Goal: Check status: Check status

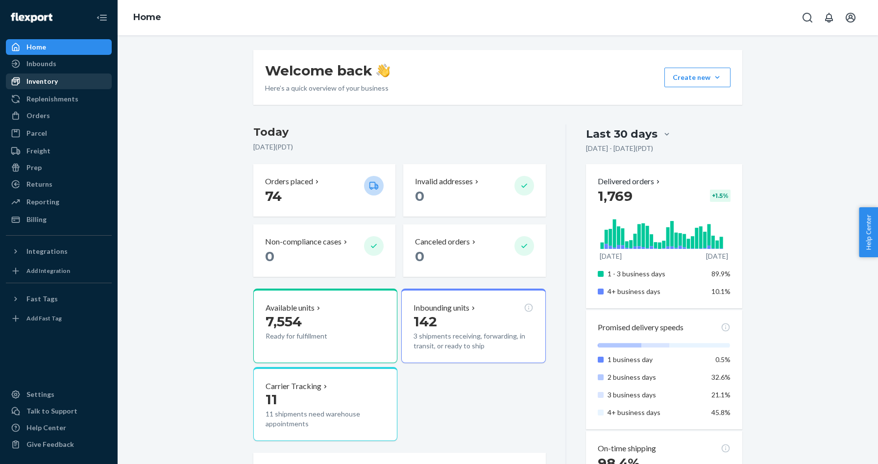
click at [31, 80] on div "Inventory" at bounding box center [41, 81] width 31 height 10
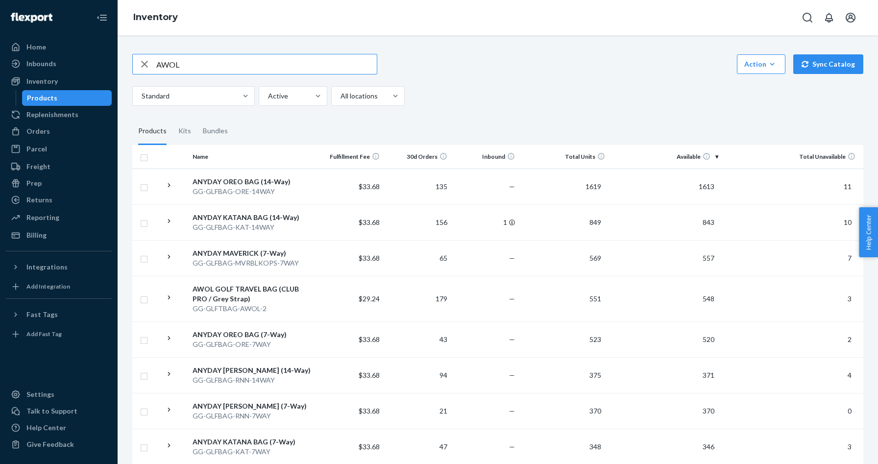
type input "AWOL"
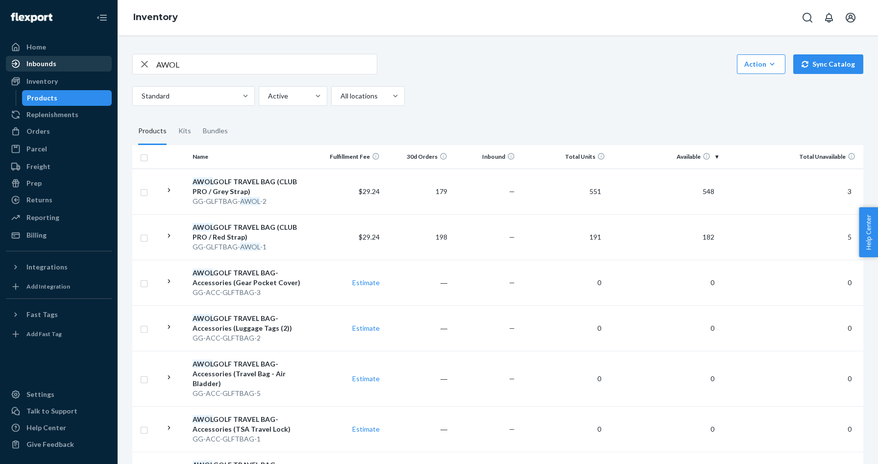
click at [49, 68] on div "Inbounds" at bounding box center [41, 64] width 30 height 10
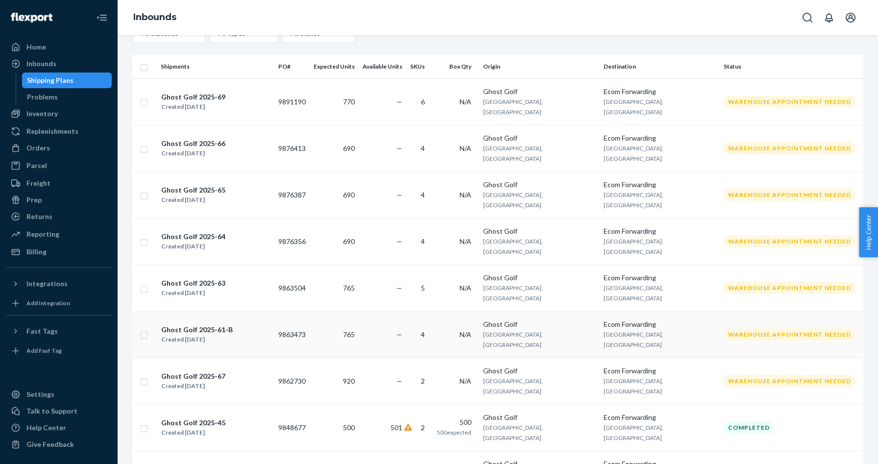
scroll to position [59, 0]
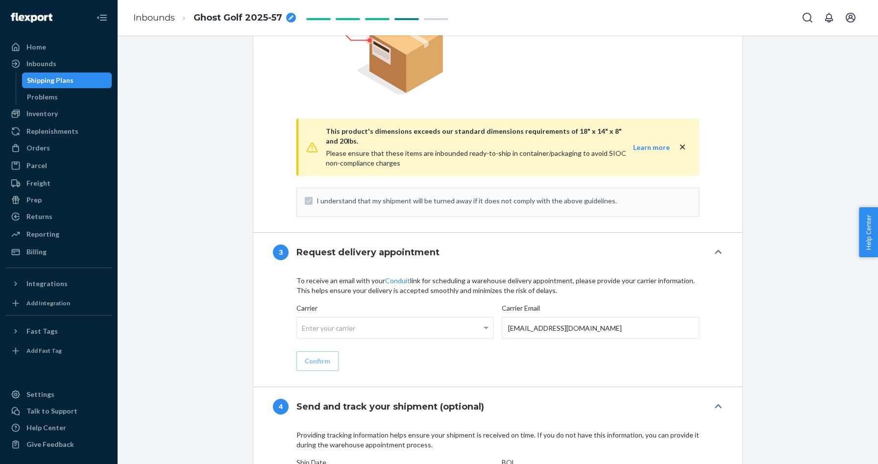
scroll to position [942, 0]
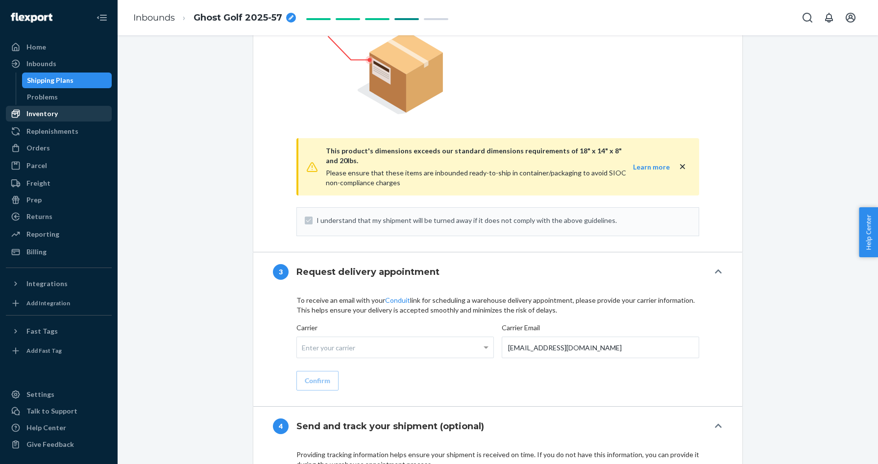
click at [45, 114] on div "Inventory" at bounding box center [41, 114] width 31 height 10
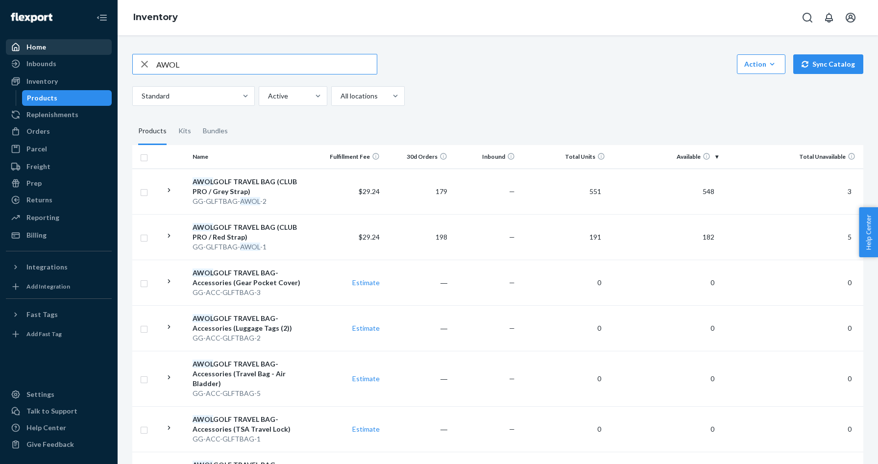
click at [47, 50] on div "Home" at bounding box center [59, 47] width 104 height 14
